Goal: Task Accomplishment & Management: Manage account settings

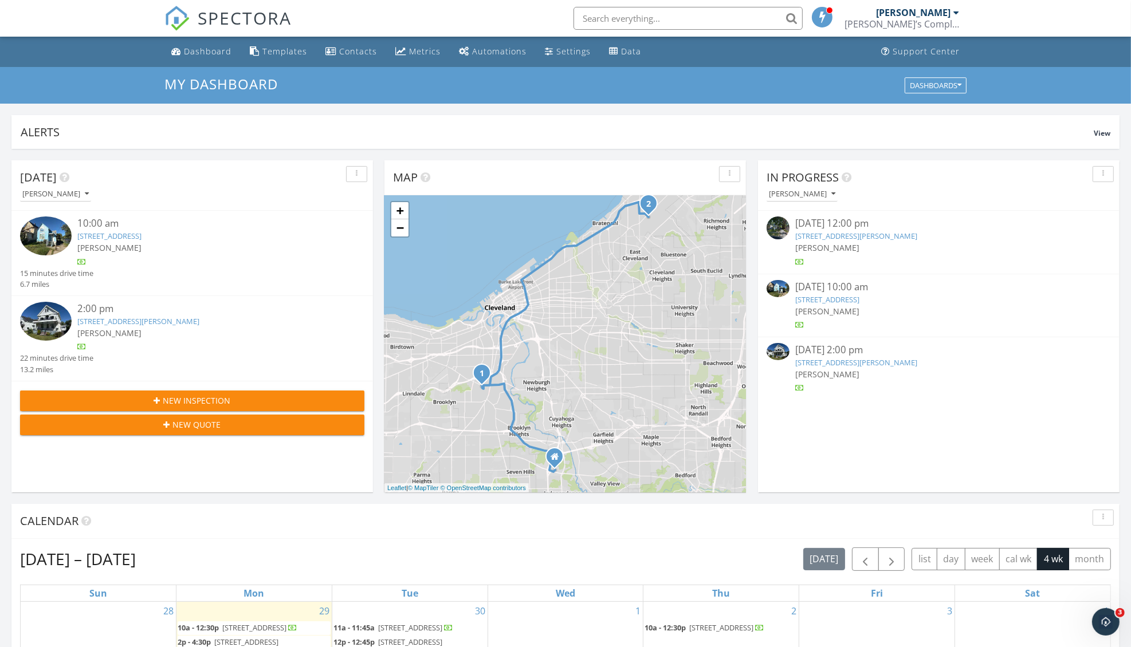
click at [180, 321] on link "[STREET_ADDRESS][PERSON_NAME]" at bounding box center [138, 321] width 122 height 10
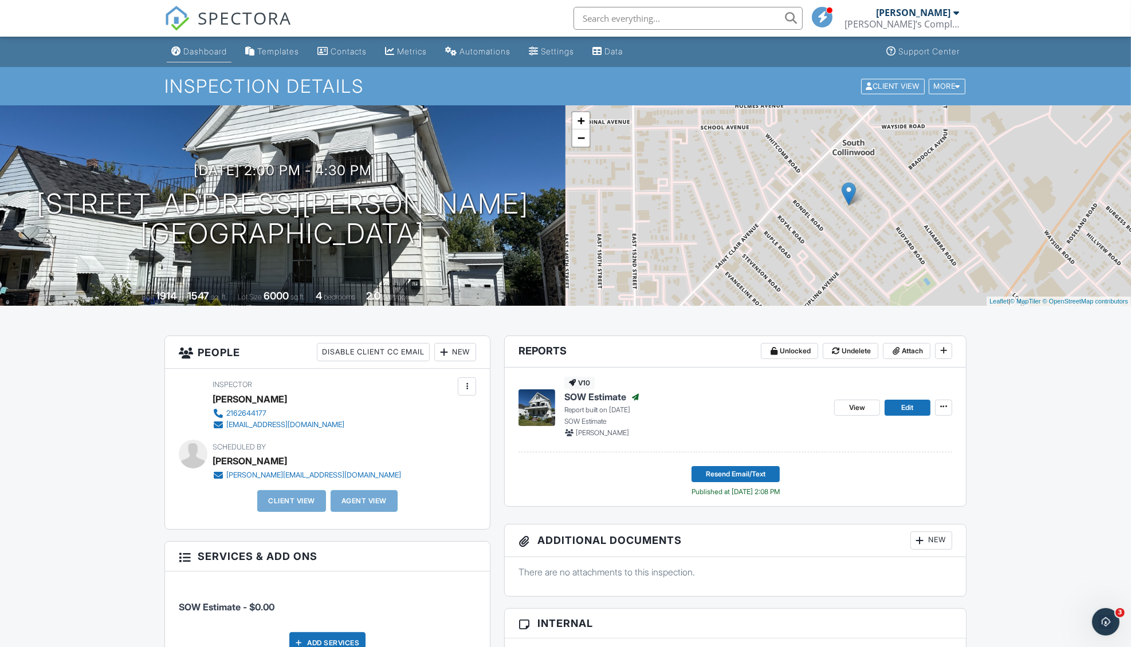
click at [188, 52] on div "Dashboard" at bounding box center [205, 51] width 44 height 10
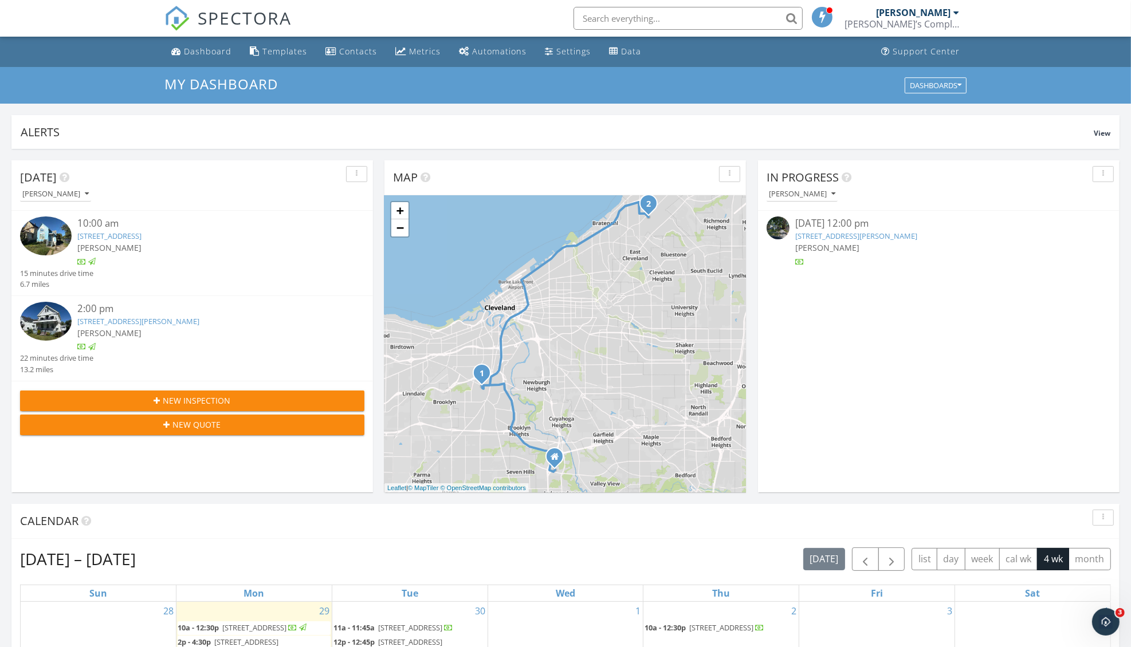
click at [137, 236] on link "[STREET_ADDRESS]" at bounding box center [109, 236] width 64 height 10
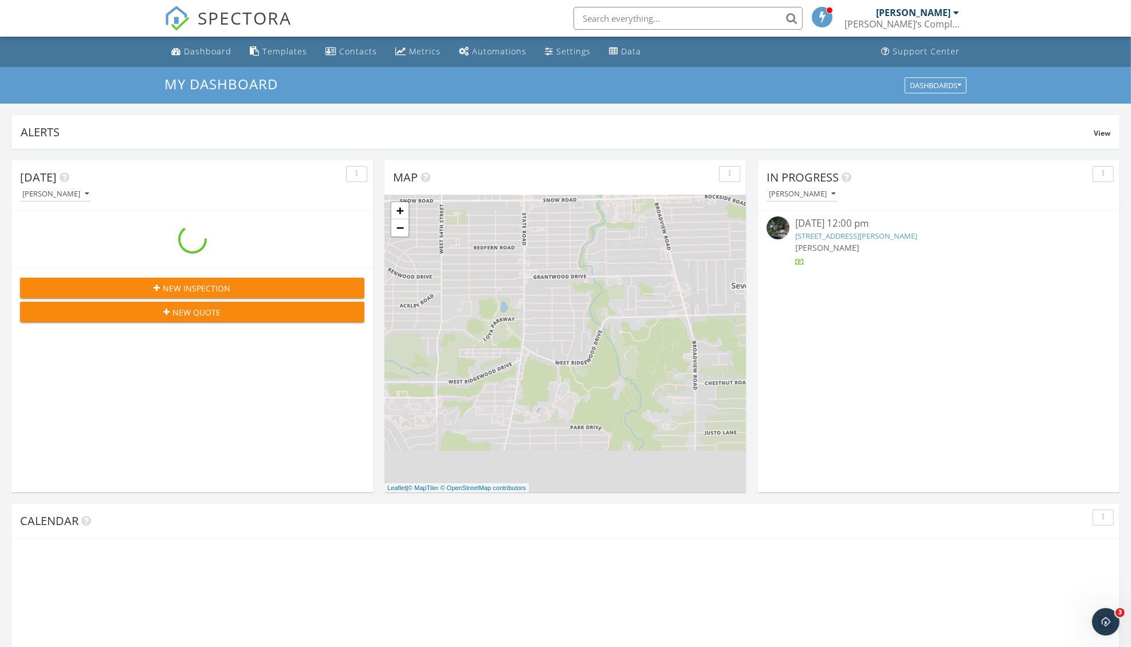
scroll to position [1065, 1154]
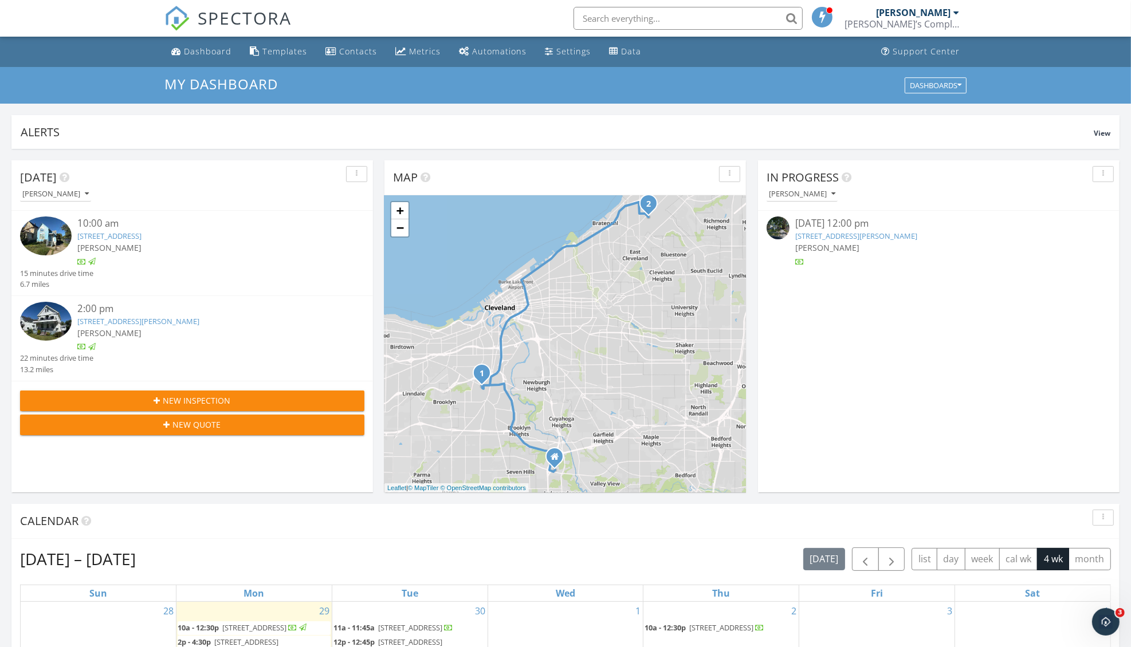
click at [133, 322] on link "[STREET_ADDRESS][PERSON_NAME]" at bounding box center [138, 321] width 122 height 10
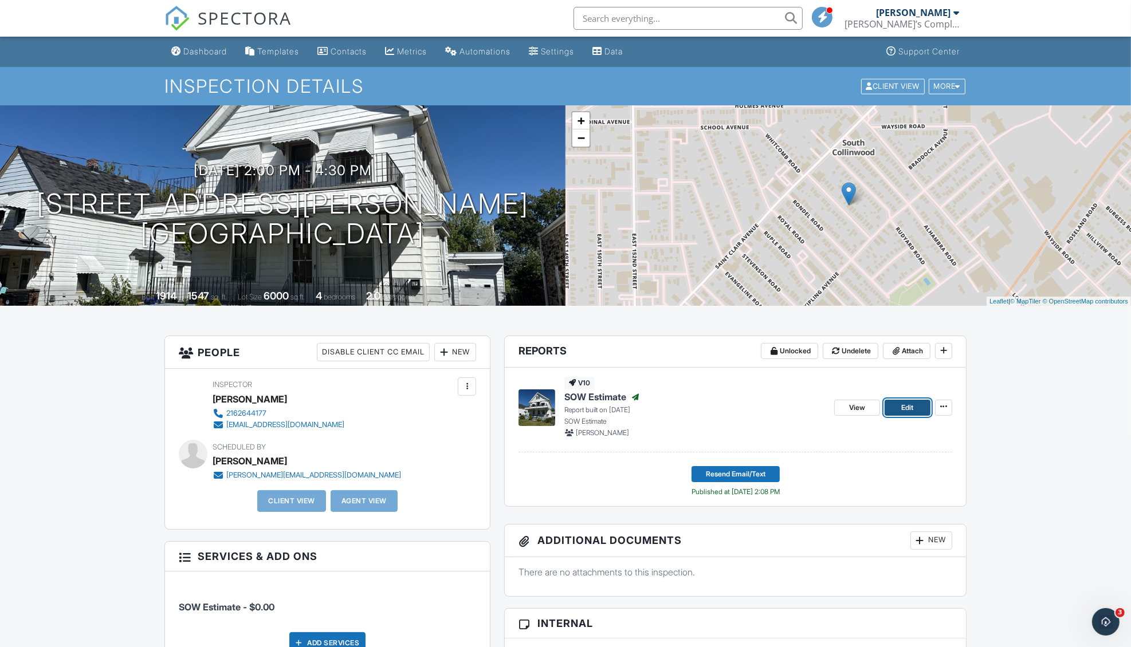
click at [911, 408] on span "Edit" at bounding box center [907, 407] width 12 height 11
